Goal: Find specific page/section: Find specific page/section

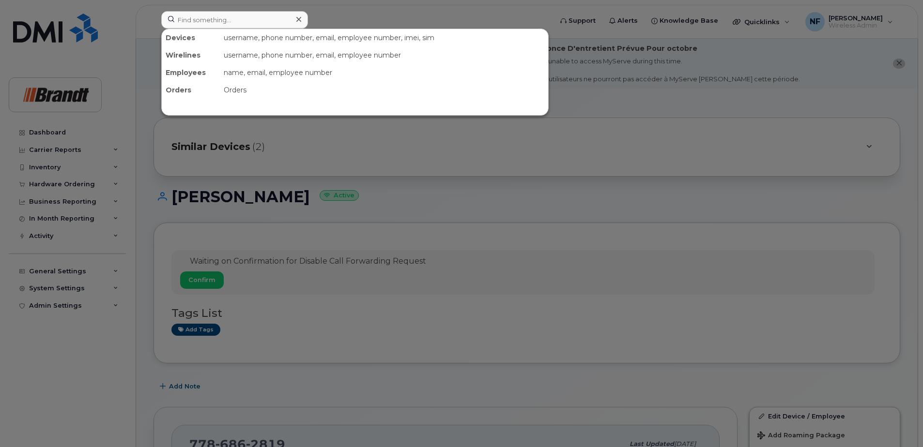
click at [225, 14] on input at bounding box center [234, 19] width 147 height 17
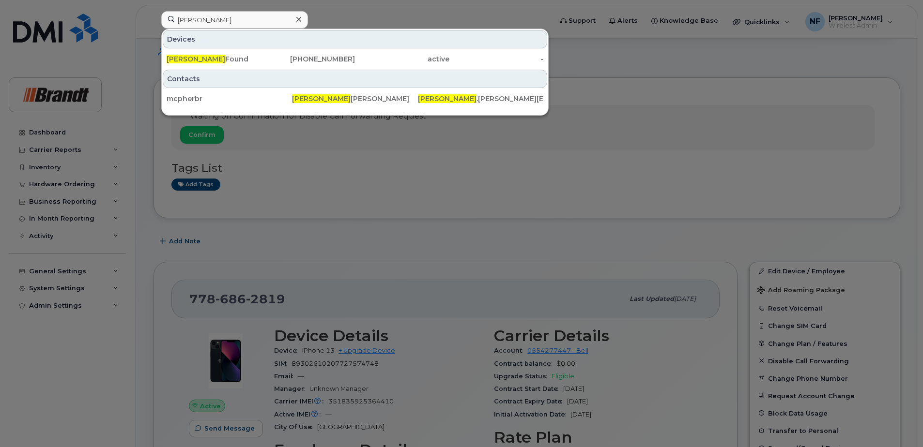
type input "[PERSON_NAME]"
click at [232, 56] on div "[PERSON_NAME] Found" at bounding box center [214, 59] width 94 height 10
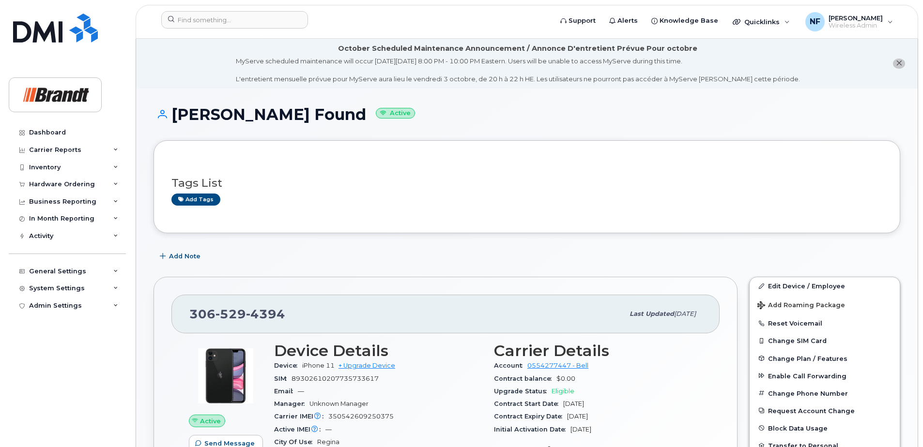
click at [899, 66] on icon "close notification" at bounding box center [899, 63] width 6 height 6
